Goal: Transaction & Acquisition: Download file/media

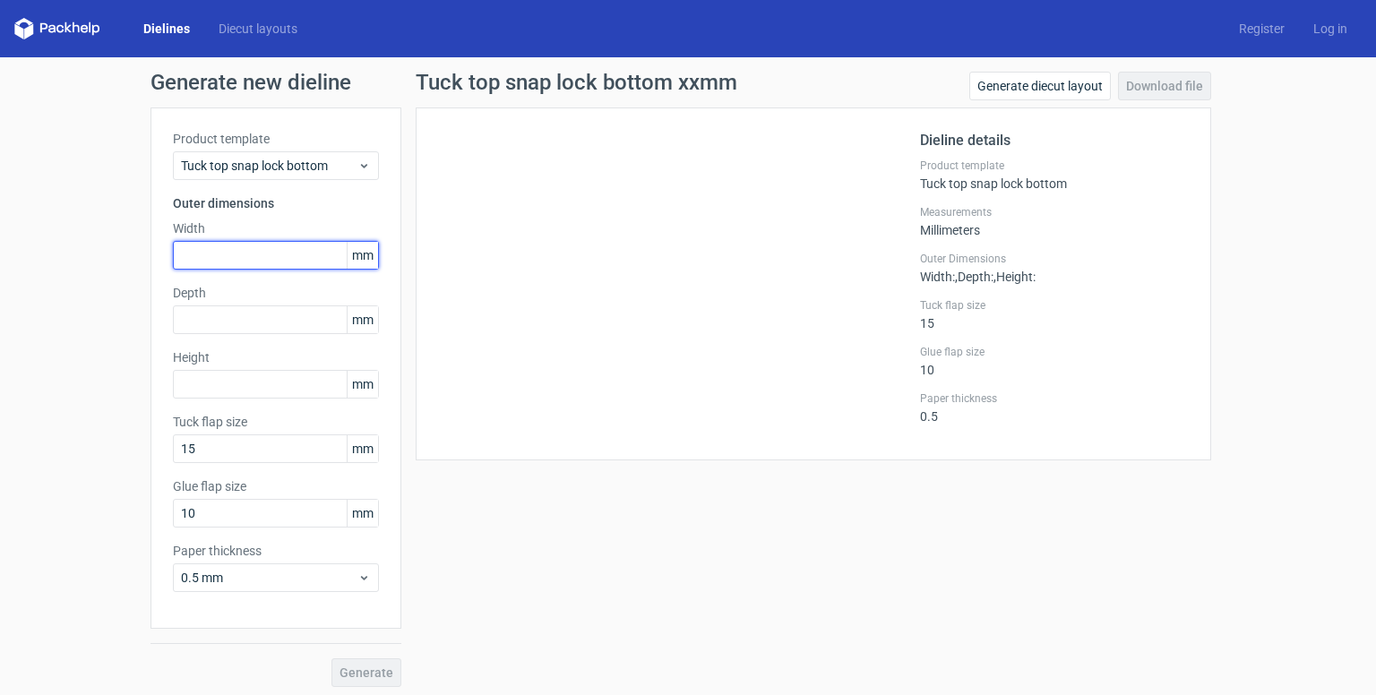
drag, startPoint x: 283, startPoint y: 248, endPoint x: 250, endPoint y: 249, distance: 33.2
click at [283, 248] on input "text" at bounding box center [276, 255] width 206 height 29
type input "39"
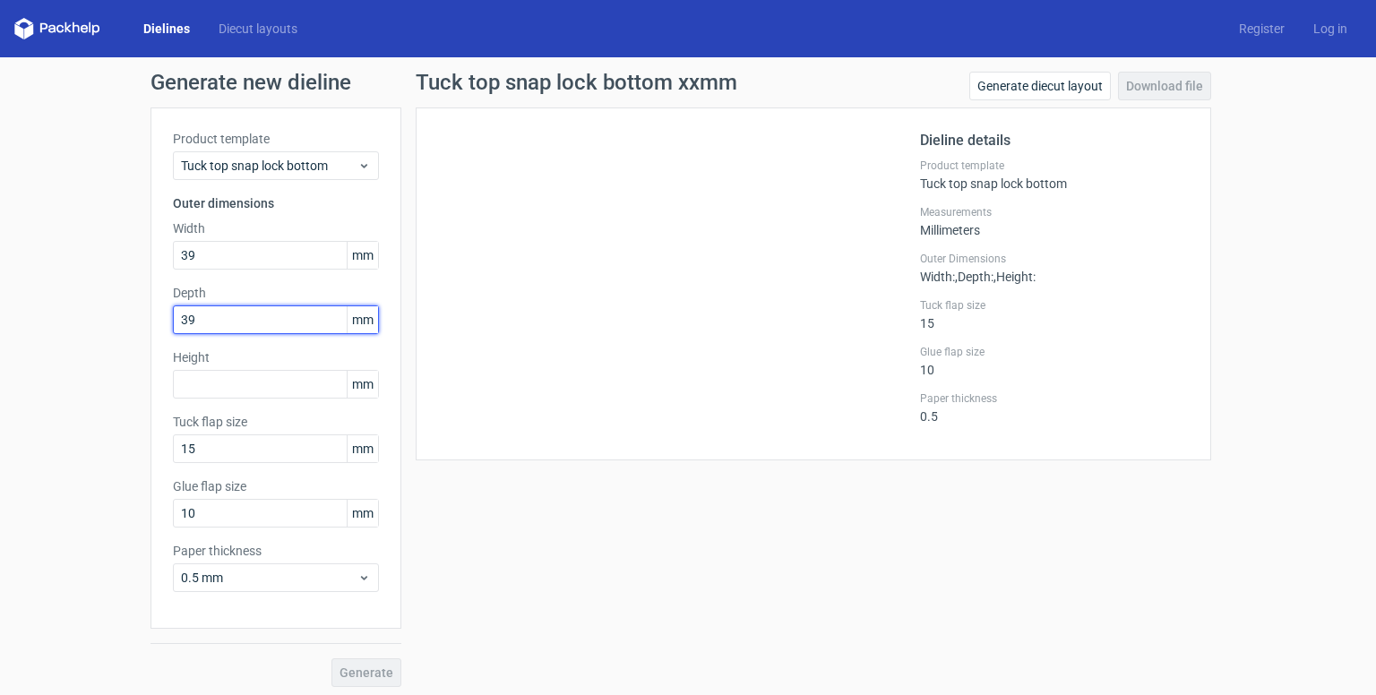
type input "39"
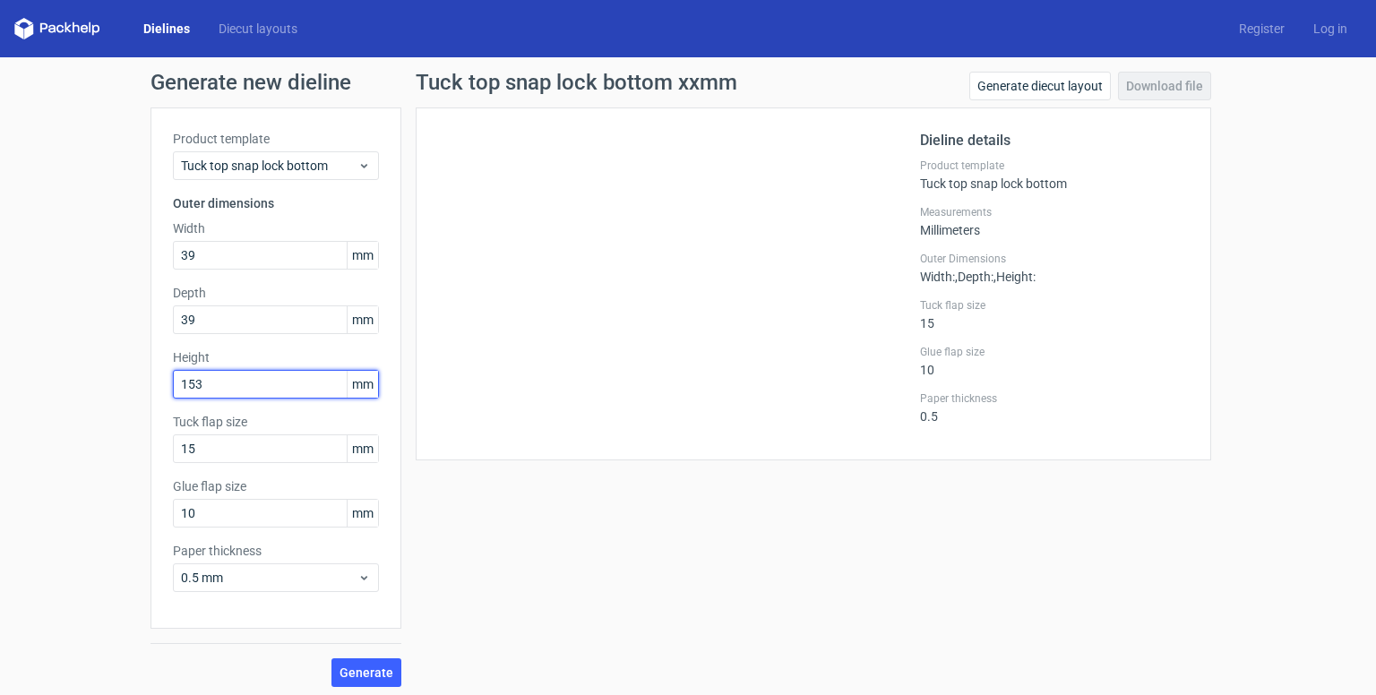
type input "153"
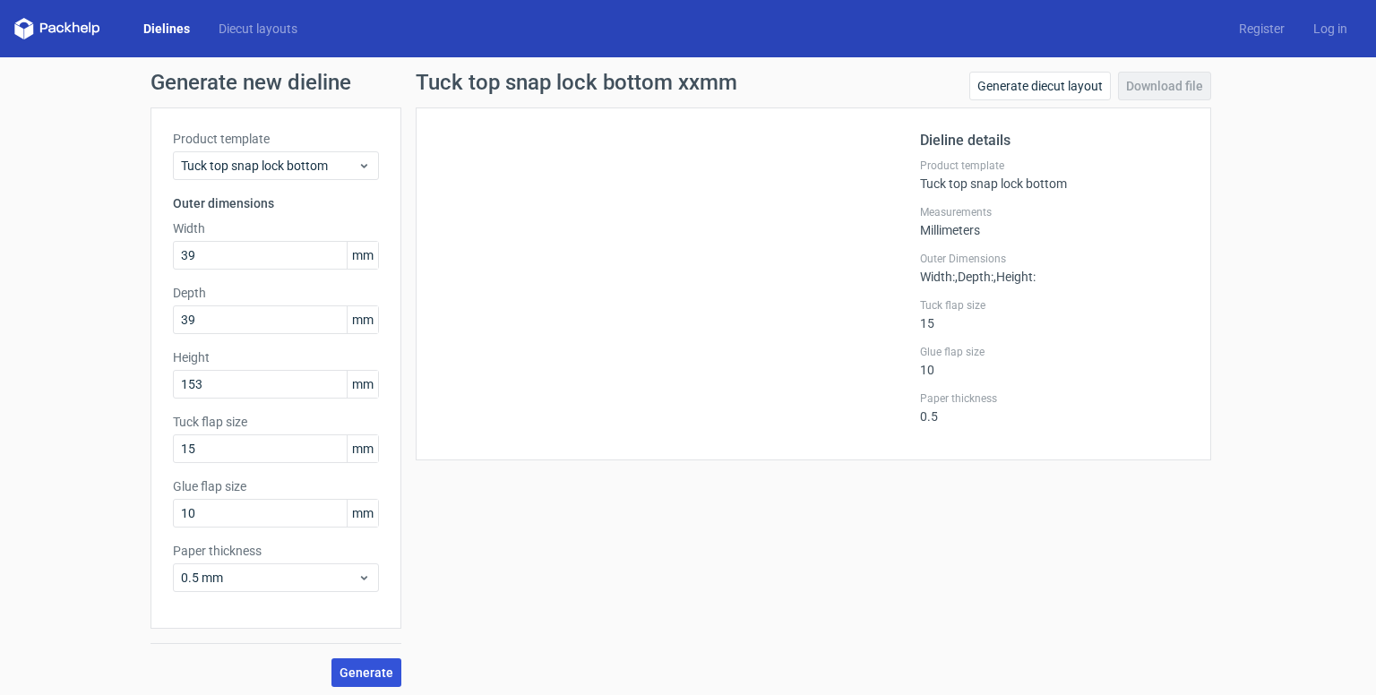
click at [348, 675] on span "Generate" at bounding box center [367, 673] width 54 height 13
click at [1150, 90] on link "Download file" at bounding box center [1164, 86] width 93 height 29
